Goal: Task Accomplishment & Management: Complete application form

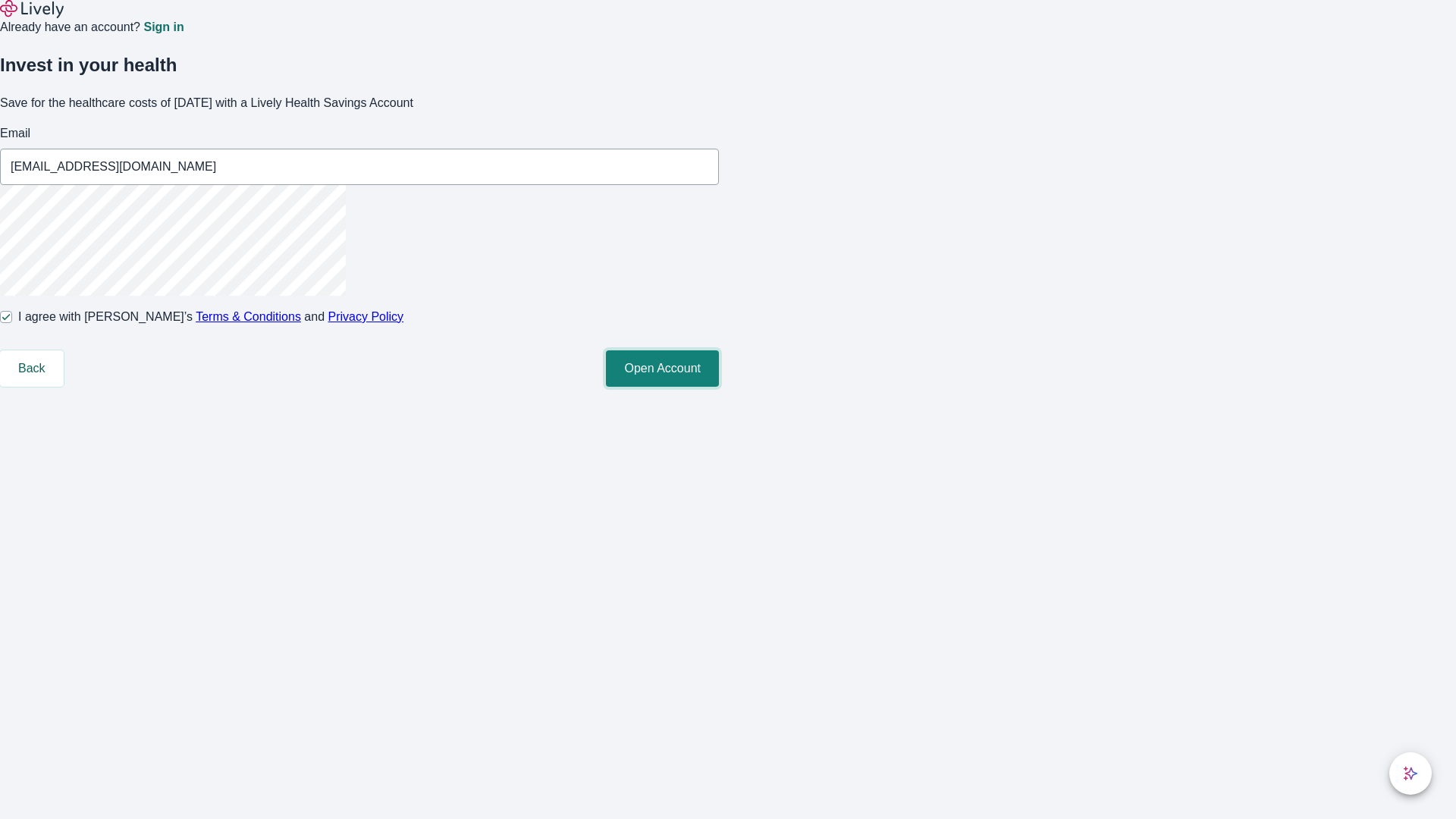
click at [719, 387] on button "Open Account" at bounding box center [662, 368] width 113 height 36
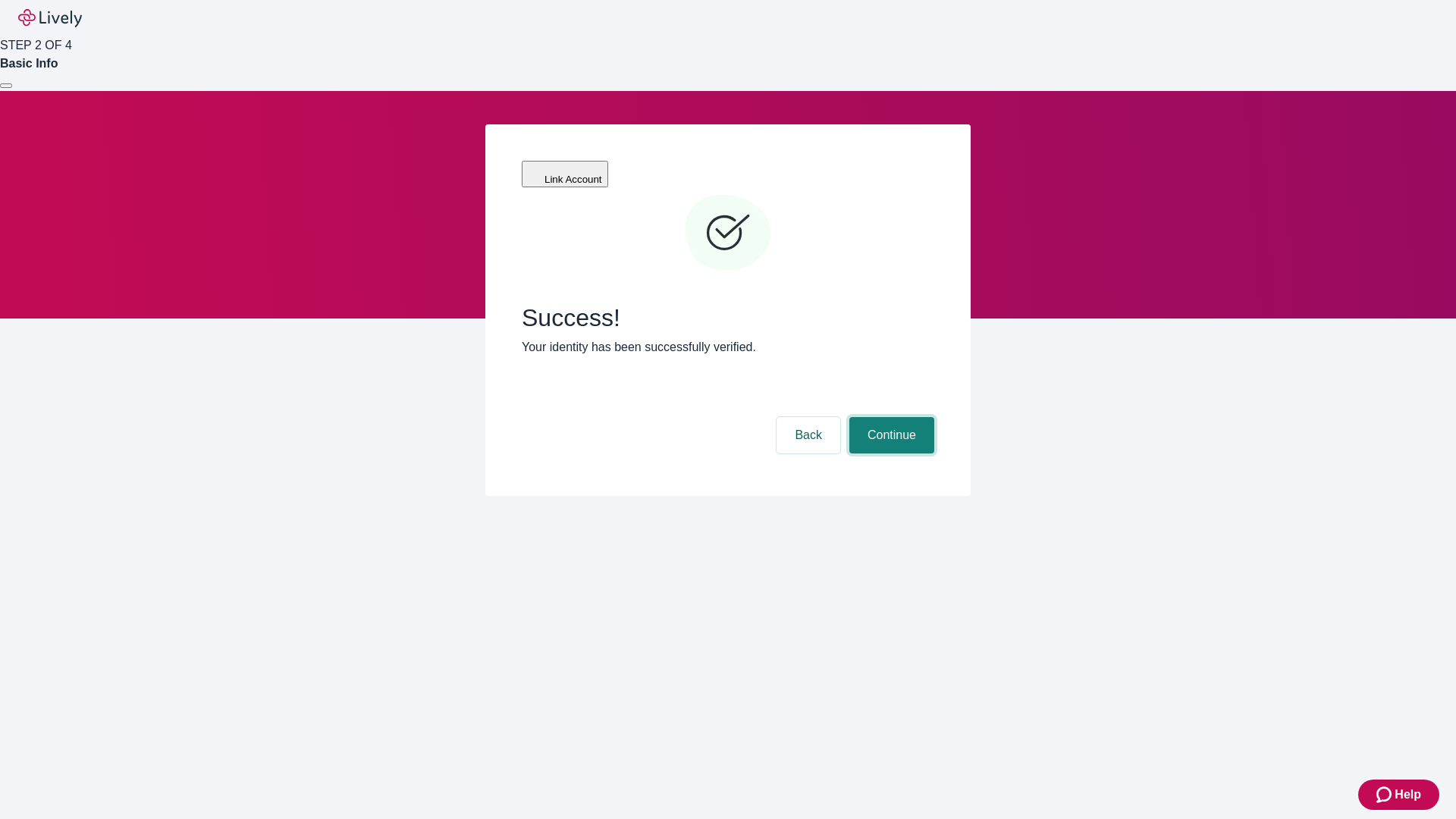
click at [889, 417] on button "Continue" at bounding box center [891, 435] width 85 height 36
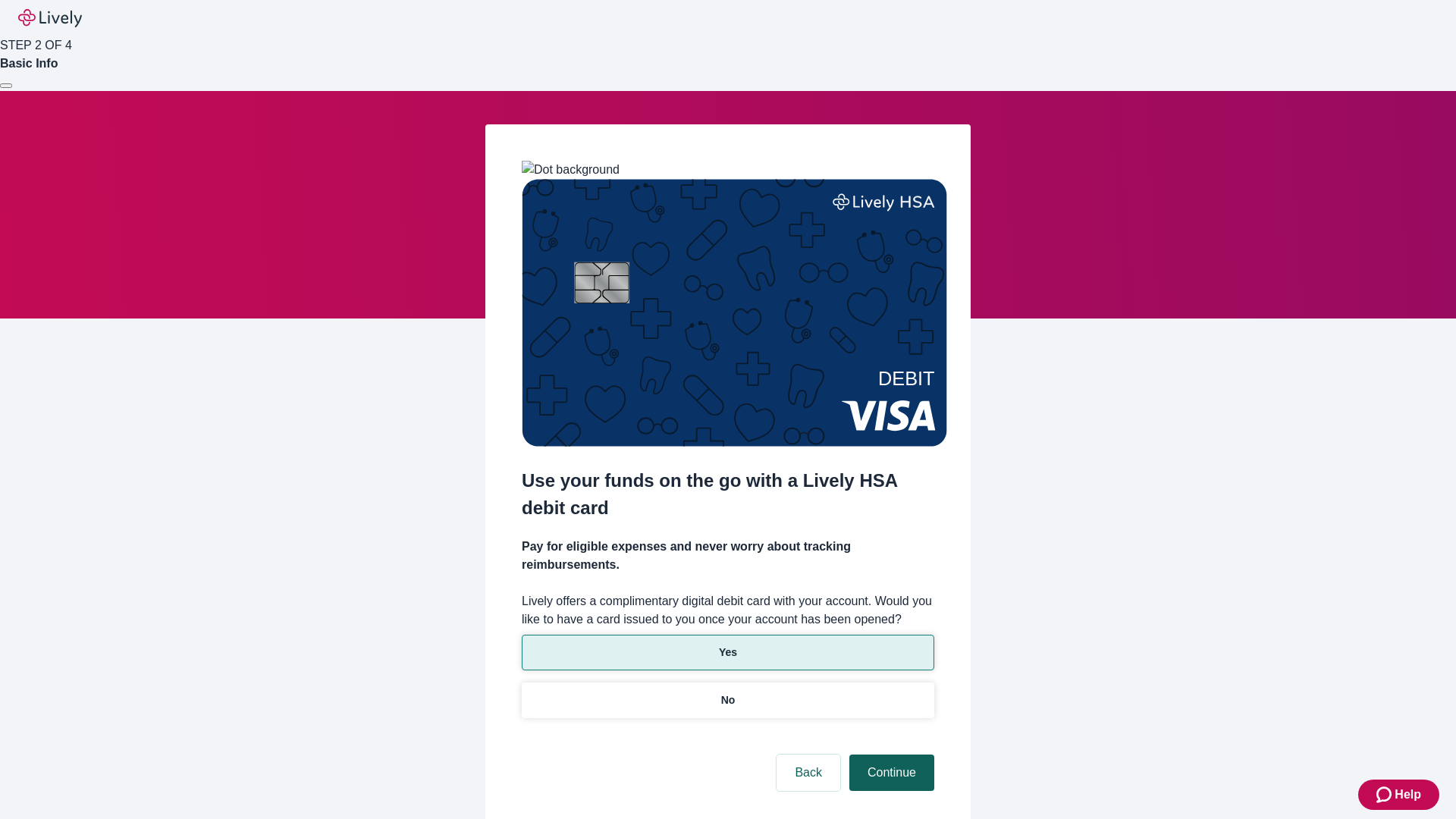
click at [727, 644] on p "Yes" at bounding box center [728, 652] width 18 height 16
click at [889, 754] on button "Continue" at bounding box center [891, 772] width 85 height 36
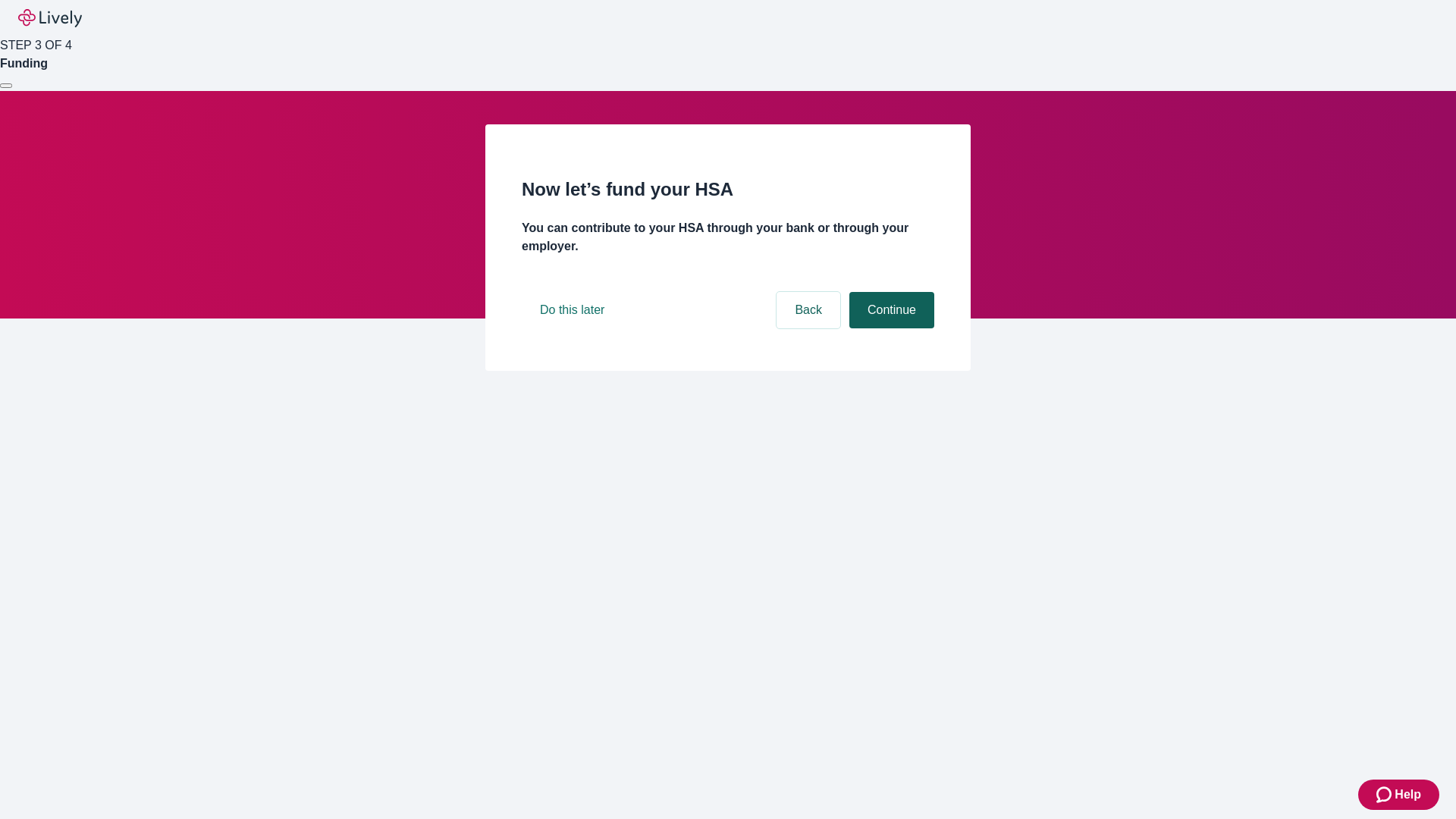
click at [889, 328] on button "Continue" at bounding box center [891, 310] width 85 height 36
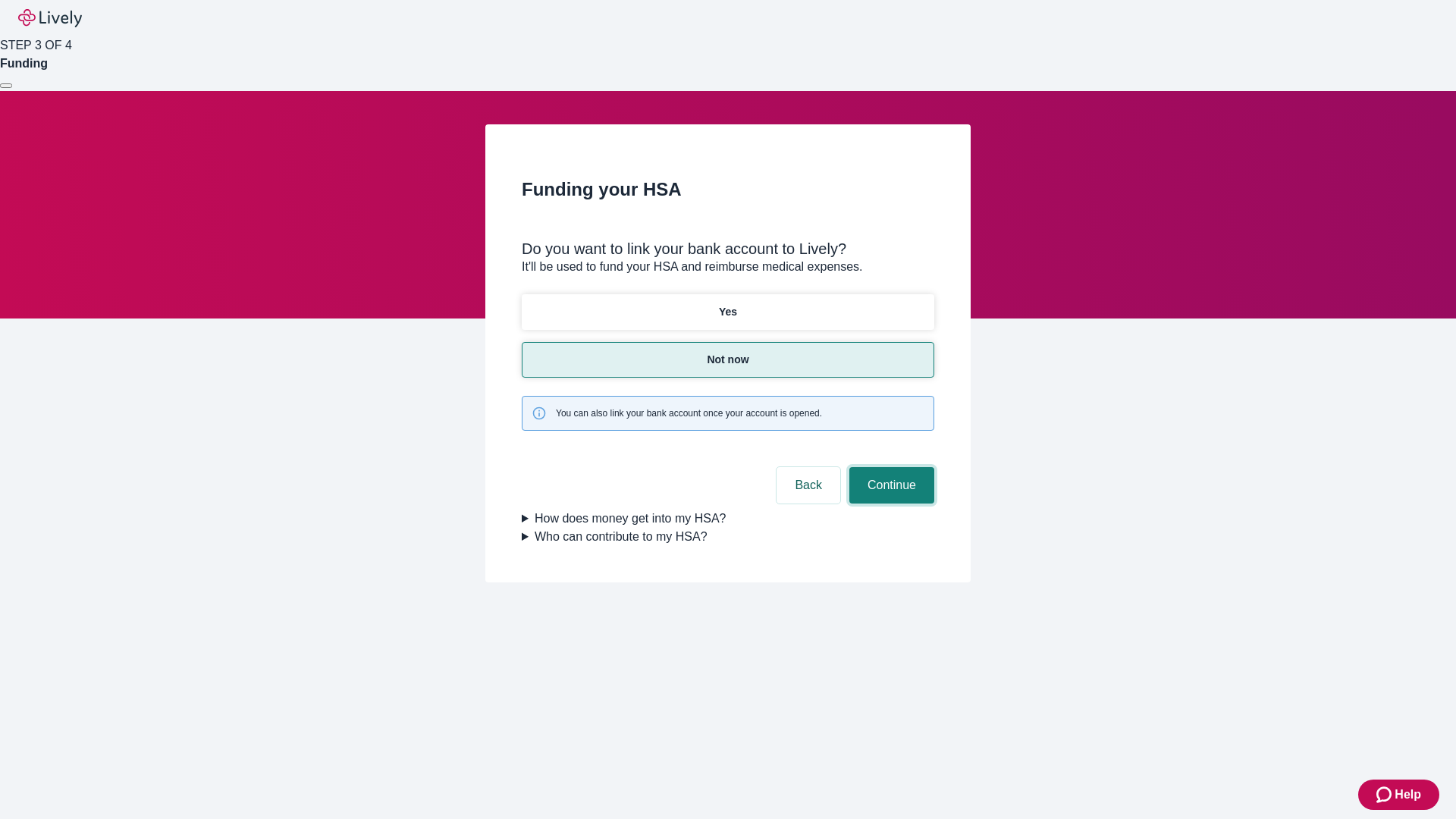
click at [889, 467] on button "Continue" at bounding box center [891, 485] width 85 height 36
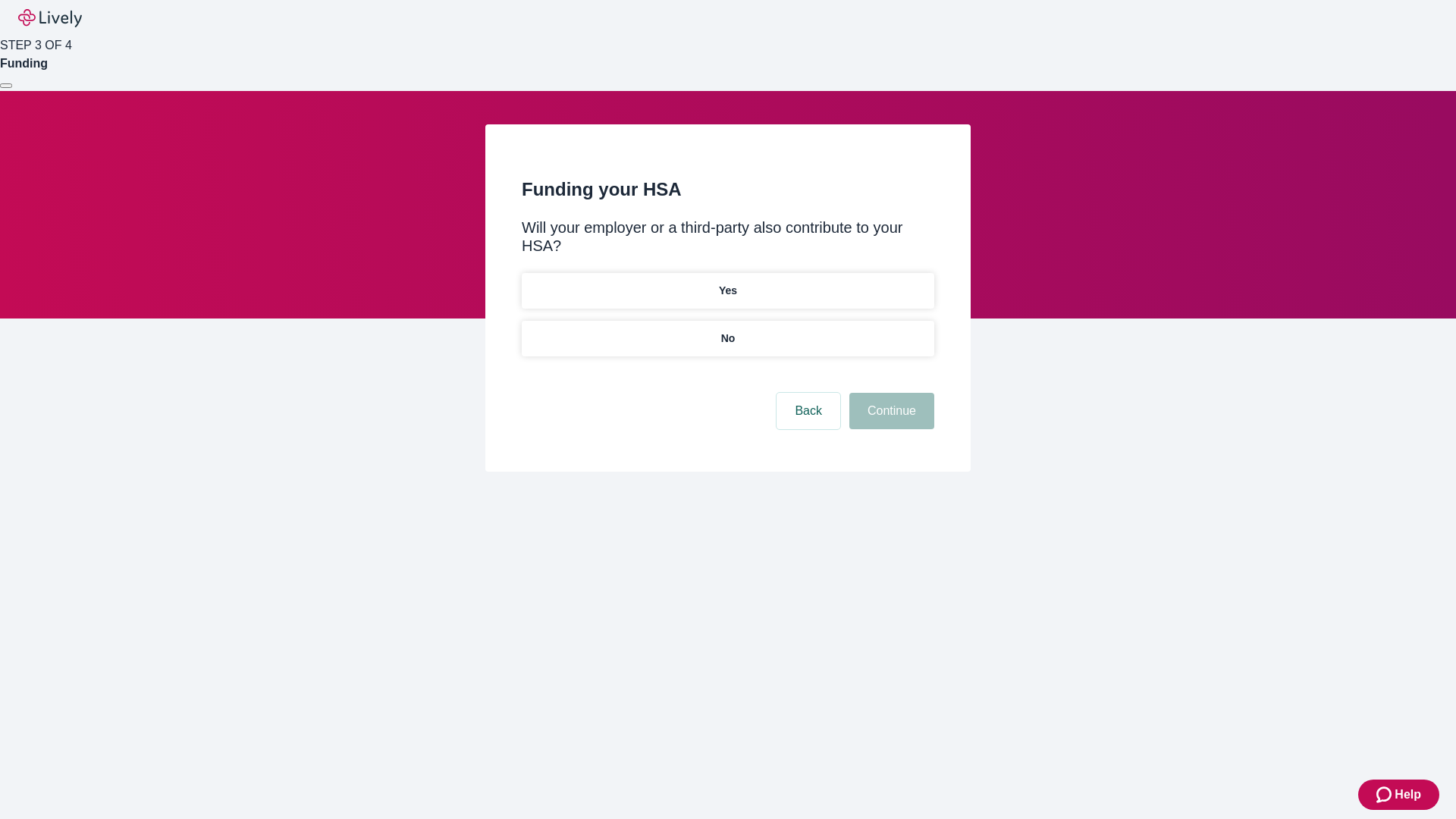
click at [727, 331] on p "No" at bounding box center [728, 338] width 14 height 16
click at [889, 393] on button "Continue" at bounding box center [891, 410] width 85 height 36
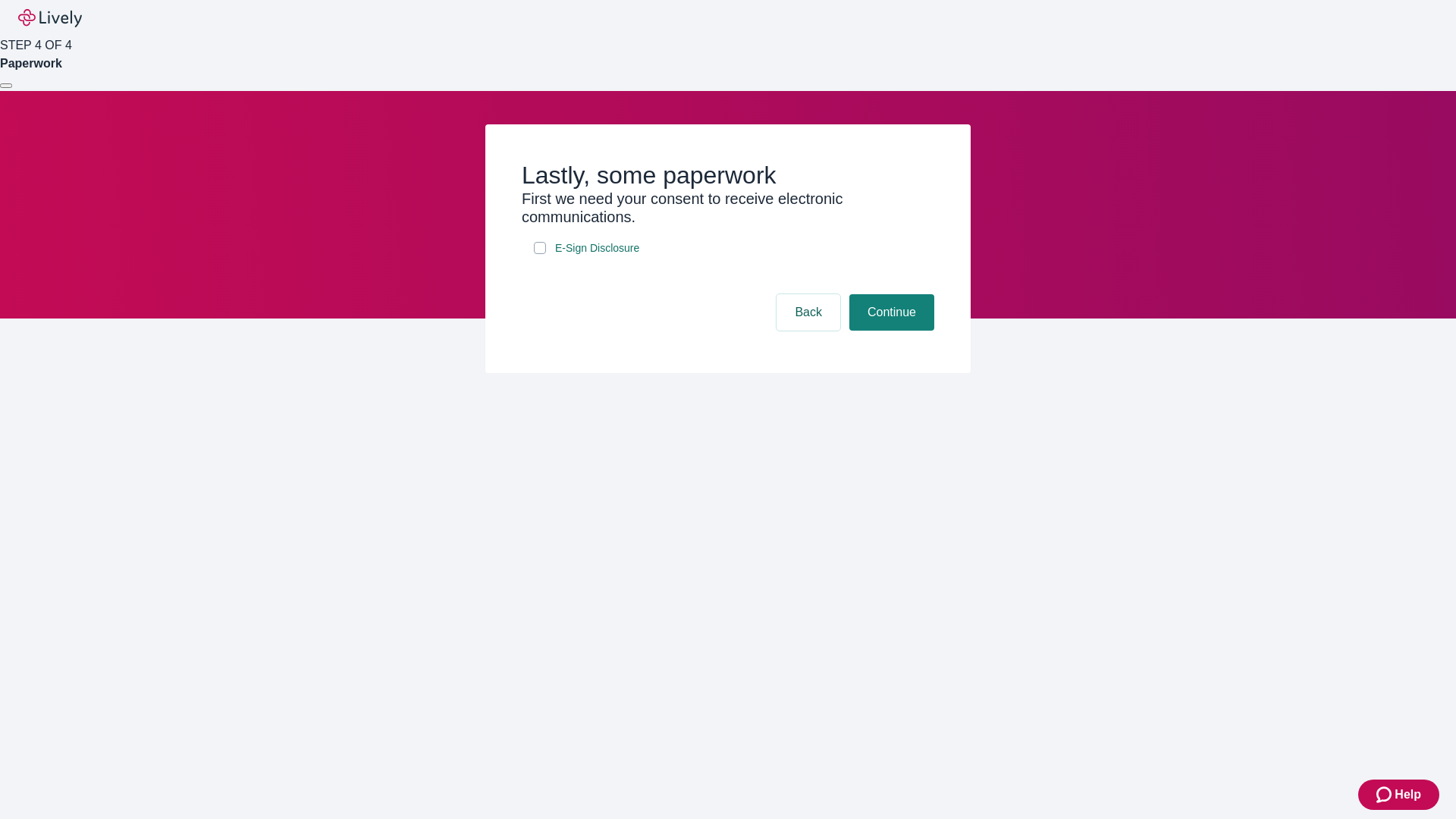
click at [540, 254] on input "E-Sign Disclosure" at bounding box center [539, 248] width 12 height 12
checkbox input "true"
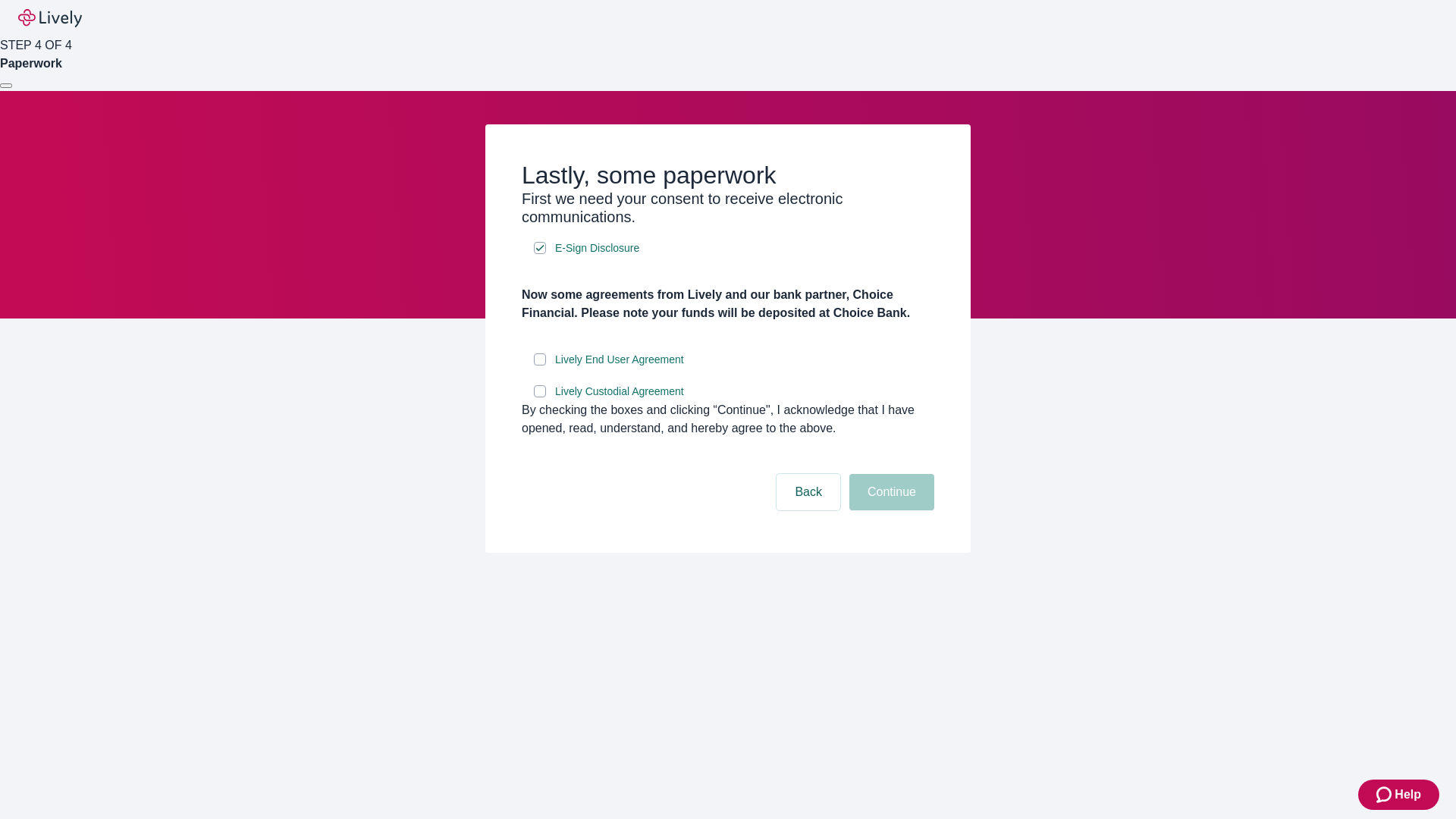
click at [540, 366] on input "Lively End User Agreement" at bounding box center [539, 359] width 12 height 12
checkbox input "true"
click at [540, 398] on input "Lively Custodial Agreement" at bounding box center [539, 391] width 12 height 12
checkbox input "true"
click at [889, 510] on button "Continue" at bounding box center [891, 492] width 85 height 36
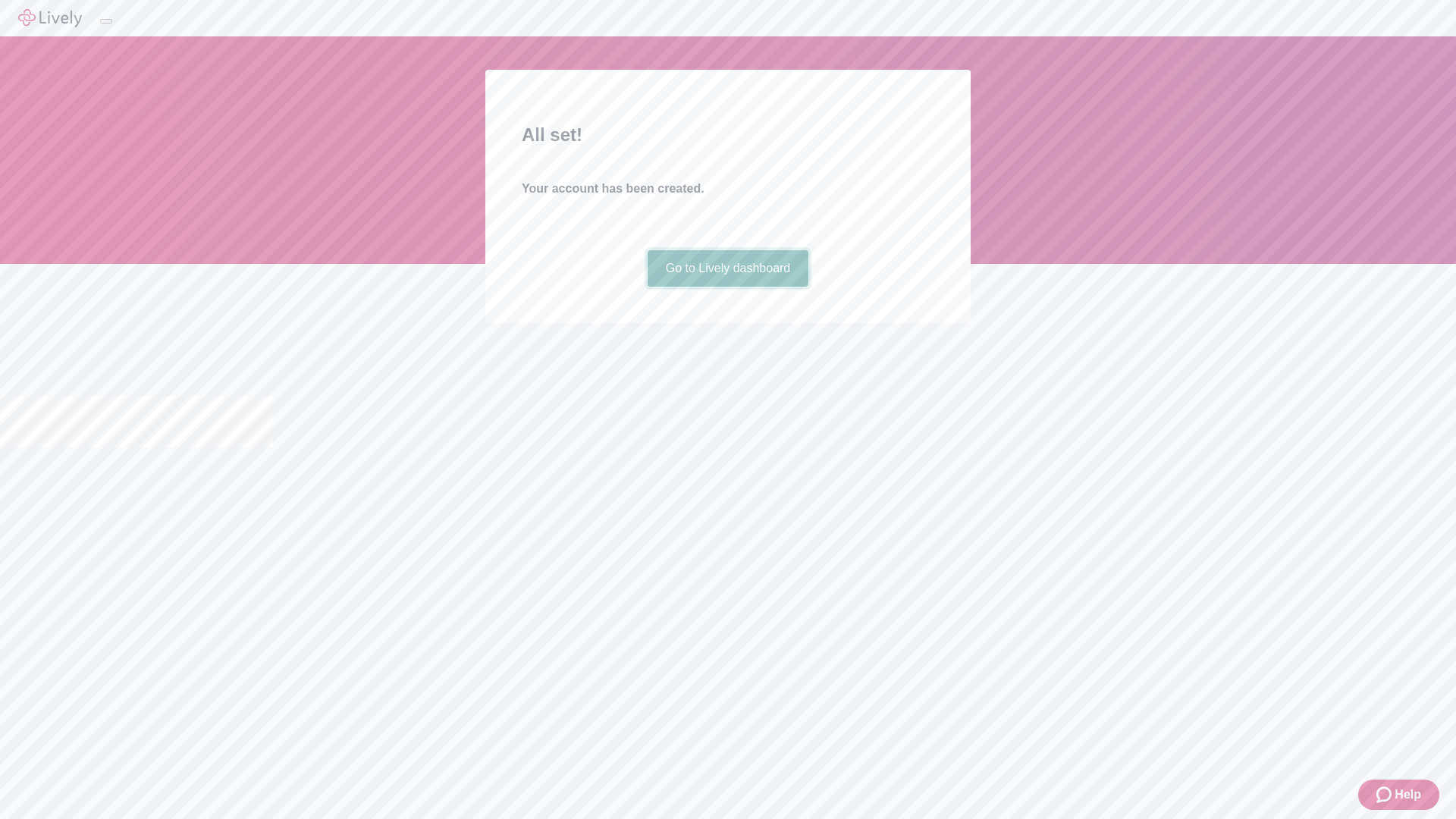
click at [727, 287] on link "Go to Lively dashboard" at bounding box center [728, 268] width 162 height 36
